Goal: Check status: Check status

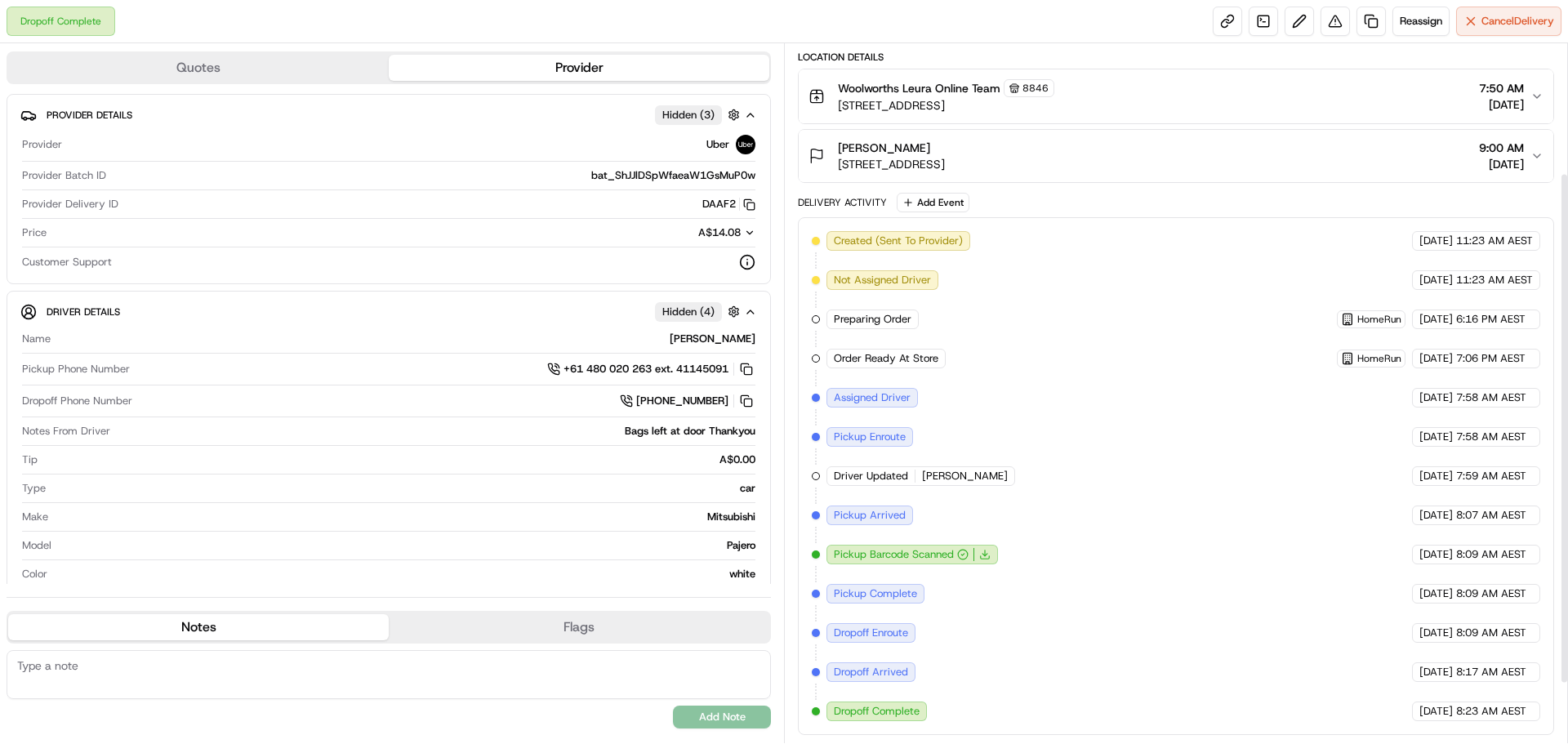
scroll to position [14, 0]
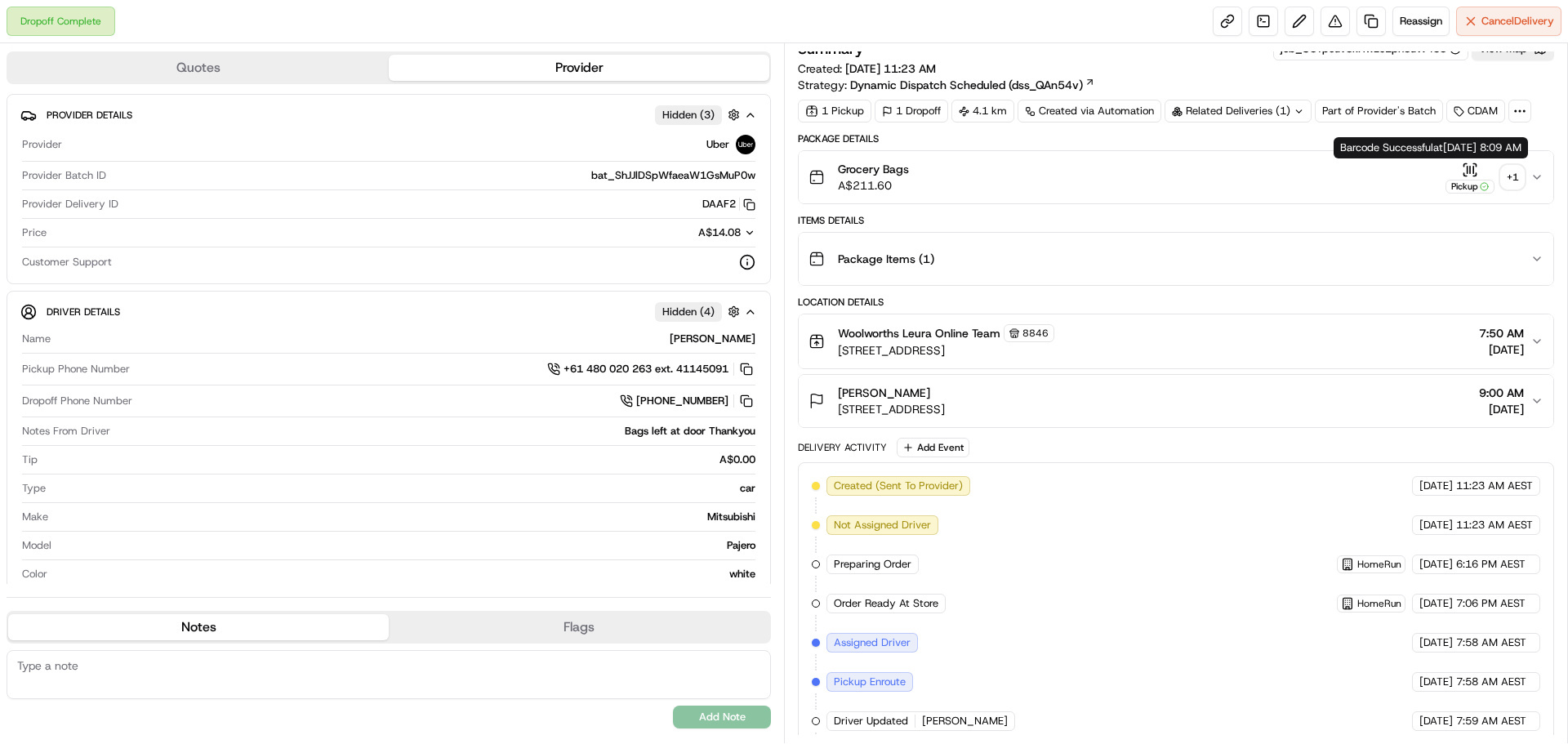
click at [1504, 180] on div "+ 1" at bounding box center [1512, 177] width 23 height 23
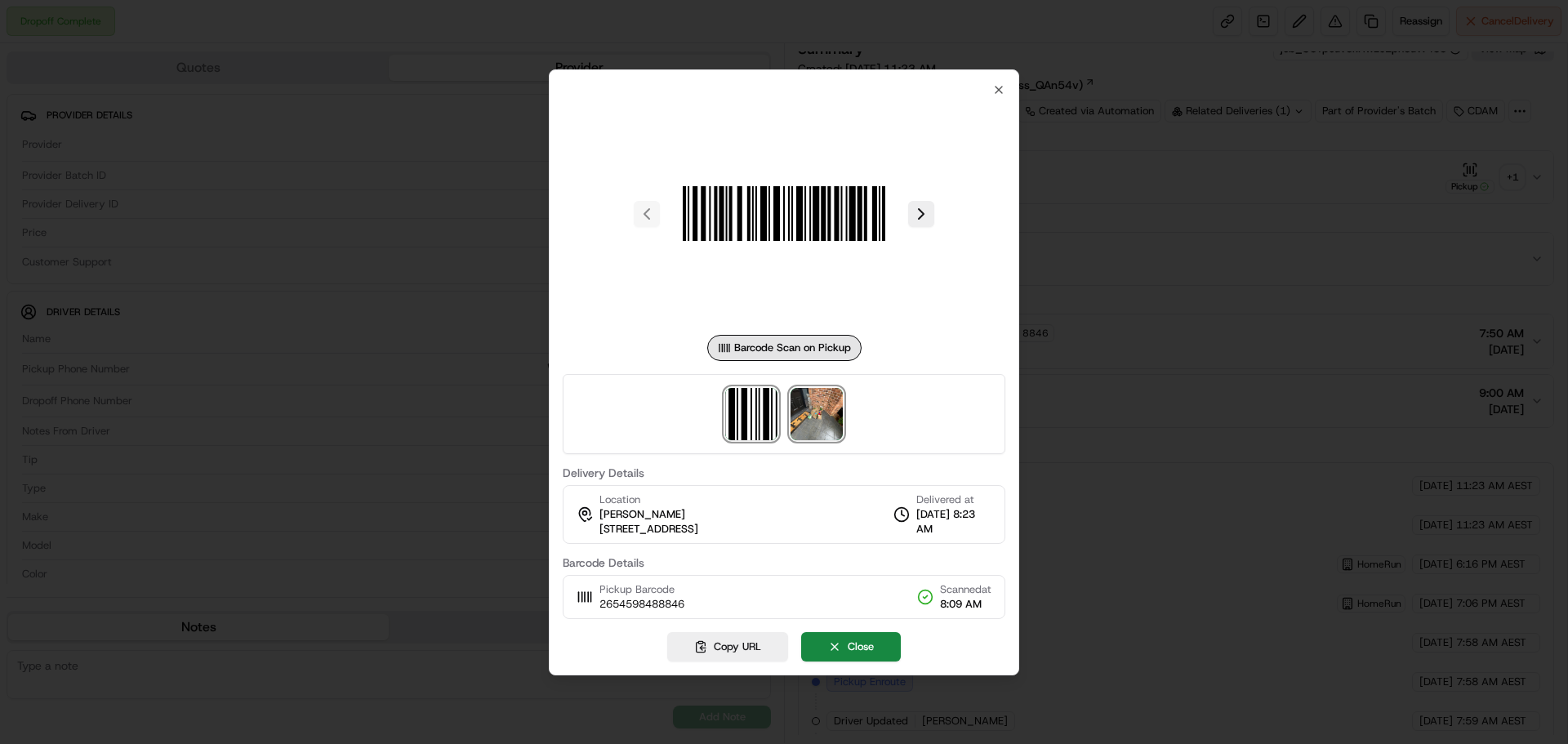
click at [819, 425] on img at bounding box center [816, 414] width 52 height 52
